Goal: Navigation & Orientation: Find specific page/section

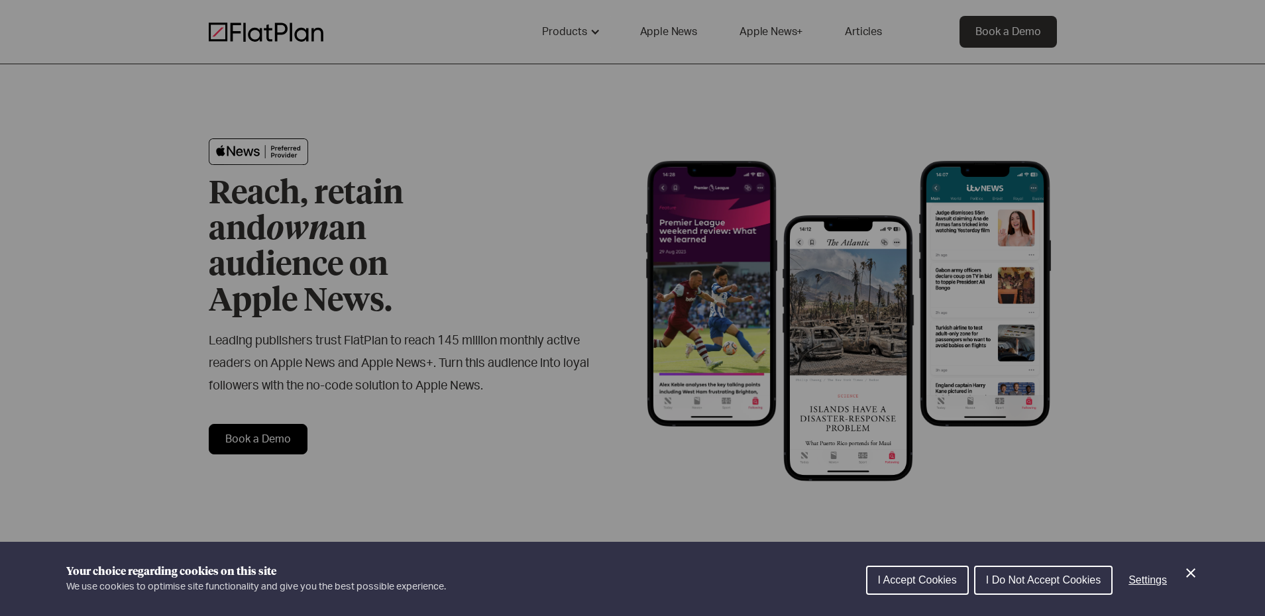
click at [939, 596] on div "I Accept Cookies I Do Not Accept Cookies Settings" at bounding box center [1032, 584] width 333 height 42
click at [937, 588] on button "I Accept Cookies" at bounding box center [917, 580] width 103 height 29
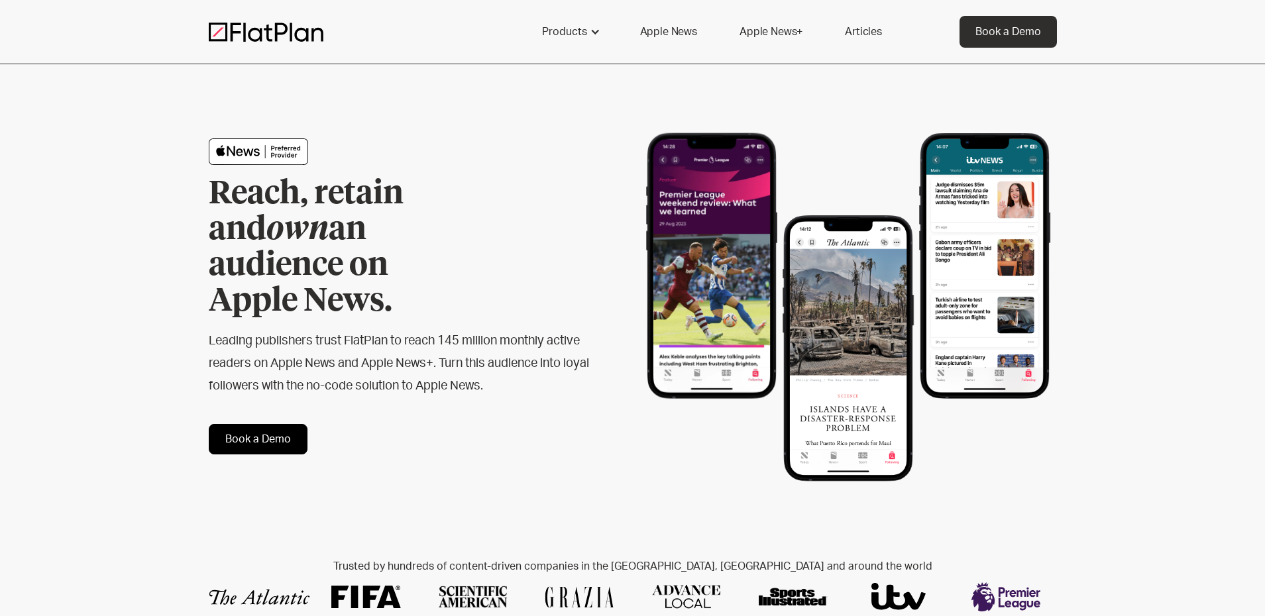
click at [658, 34] on link "Apple News" at bounding box center [668, 32] width 89 height 32
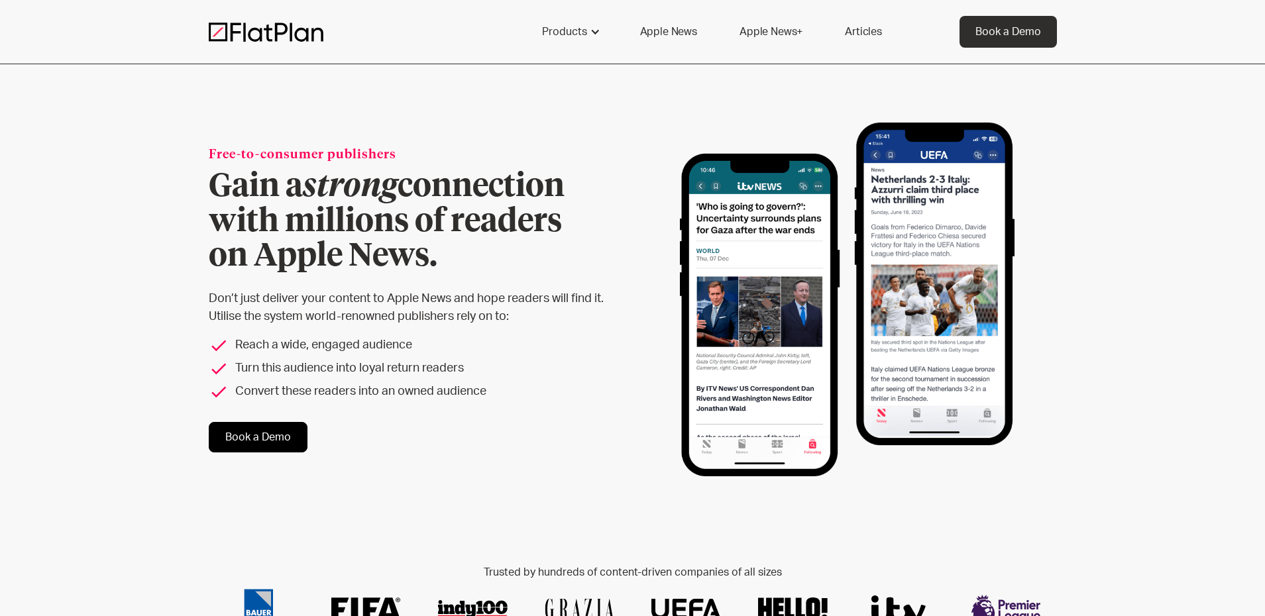
click at [763, 29] on link "Apple News+" at bounding box center [770, 32] width 95 height 32
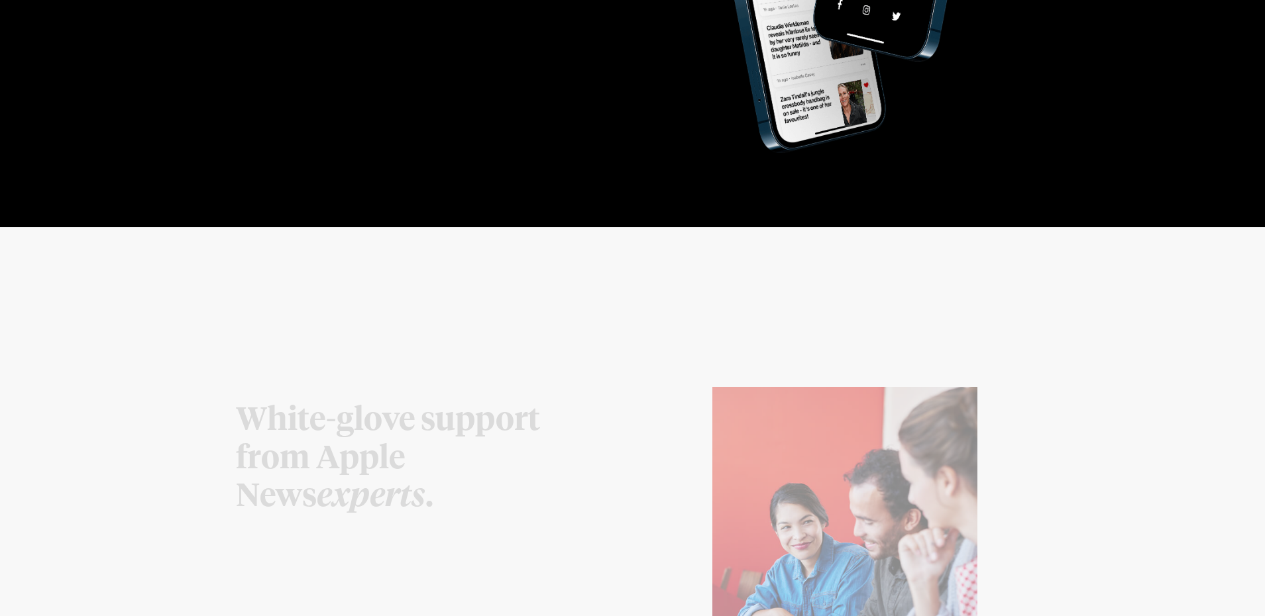
scroll to position [3203, 0]
